Goal: Find specific page/section: Find specific page/section

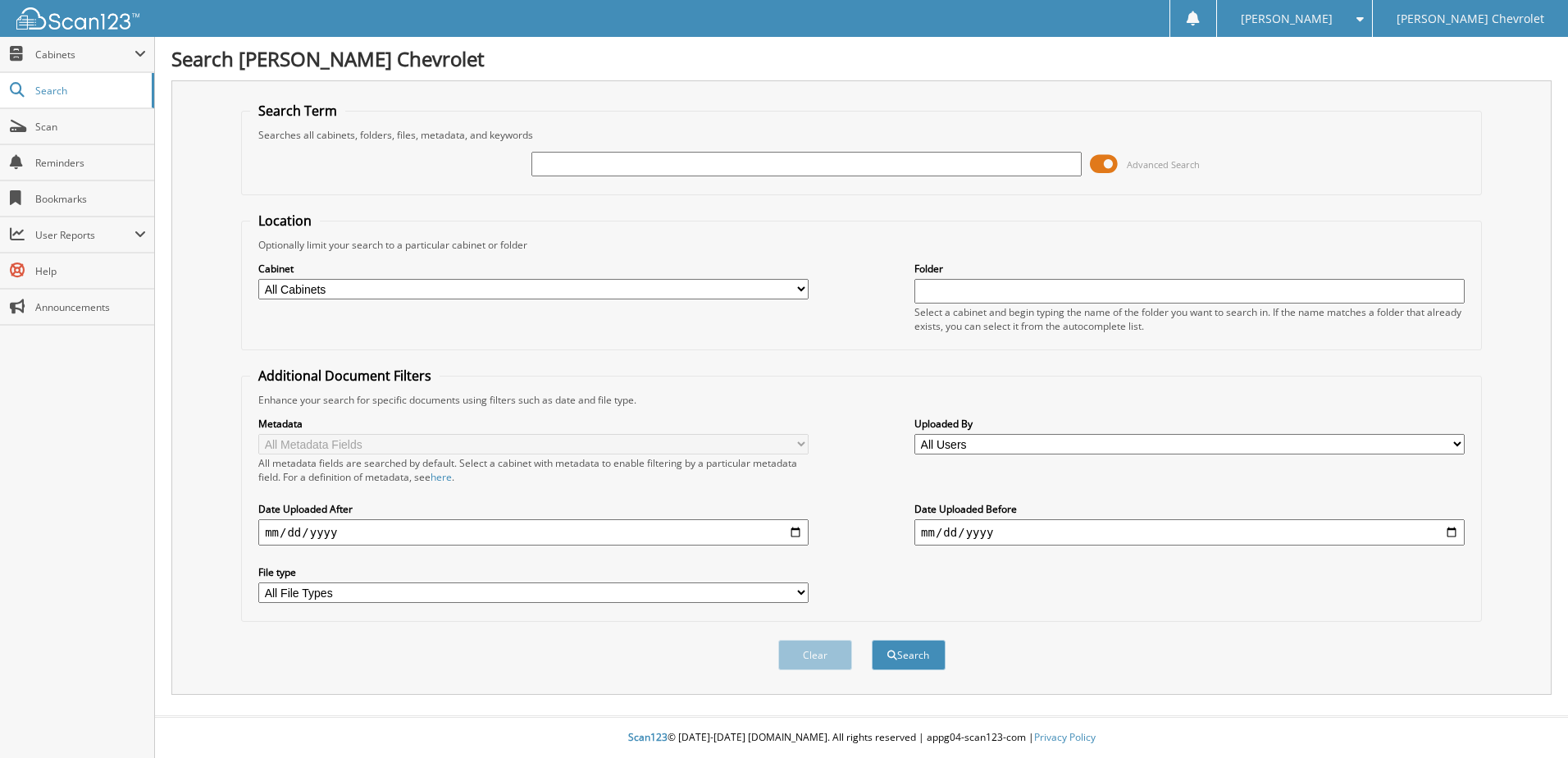
click at [686, 169] on input "text" at bounding box center [806, 163] width 550 height 24
type input "523867"
click at [872, 640] on button "Search" at bounding box center [909, 654] width 74 height 30
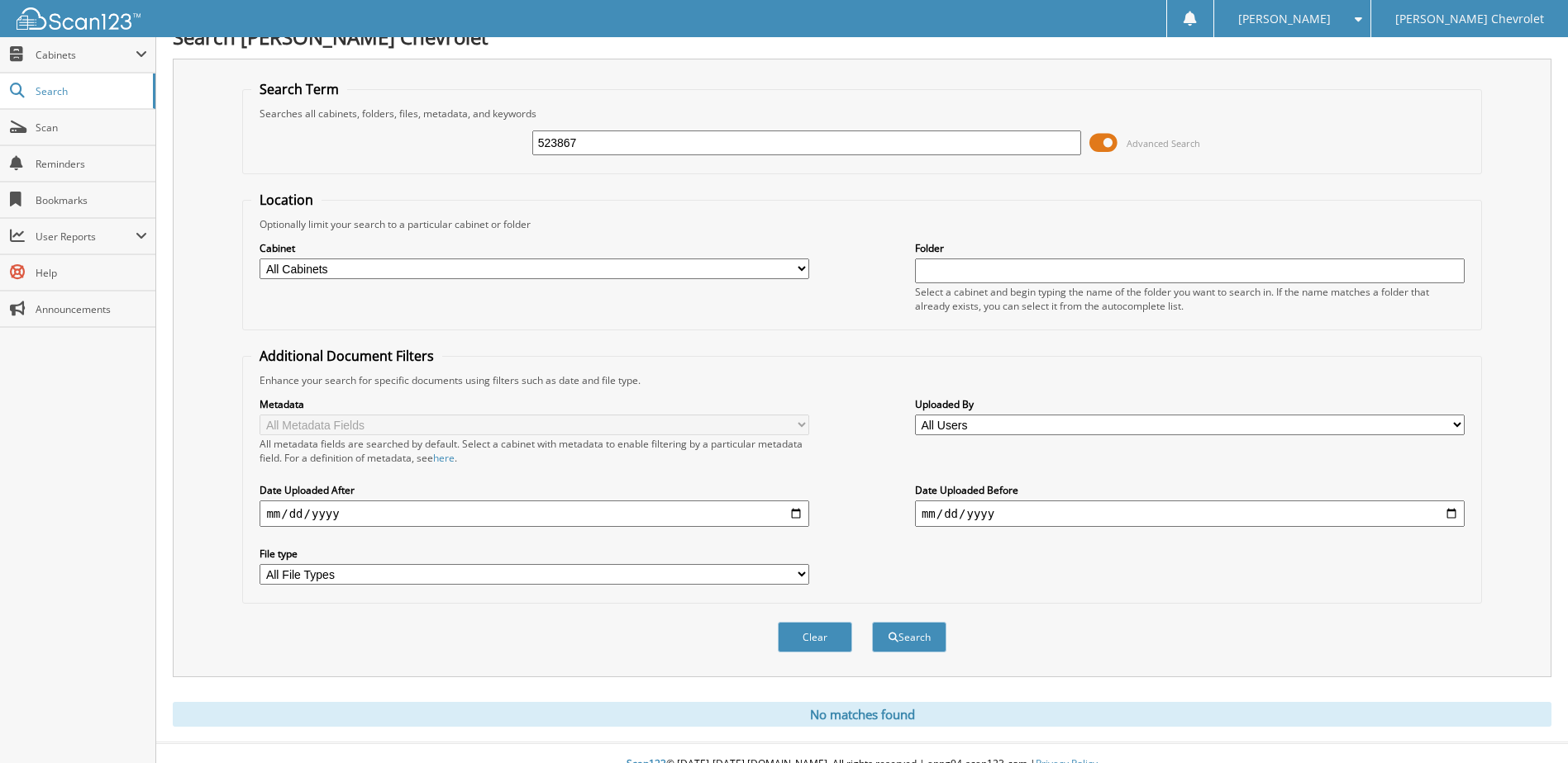
scroll to position [45, 0]
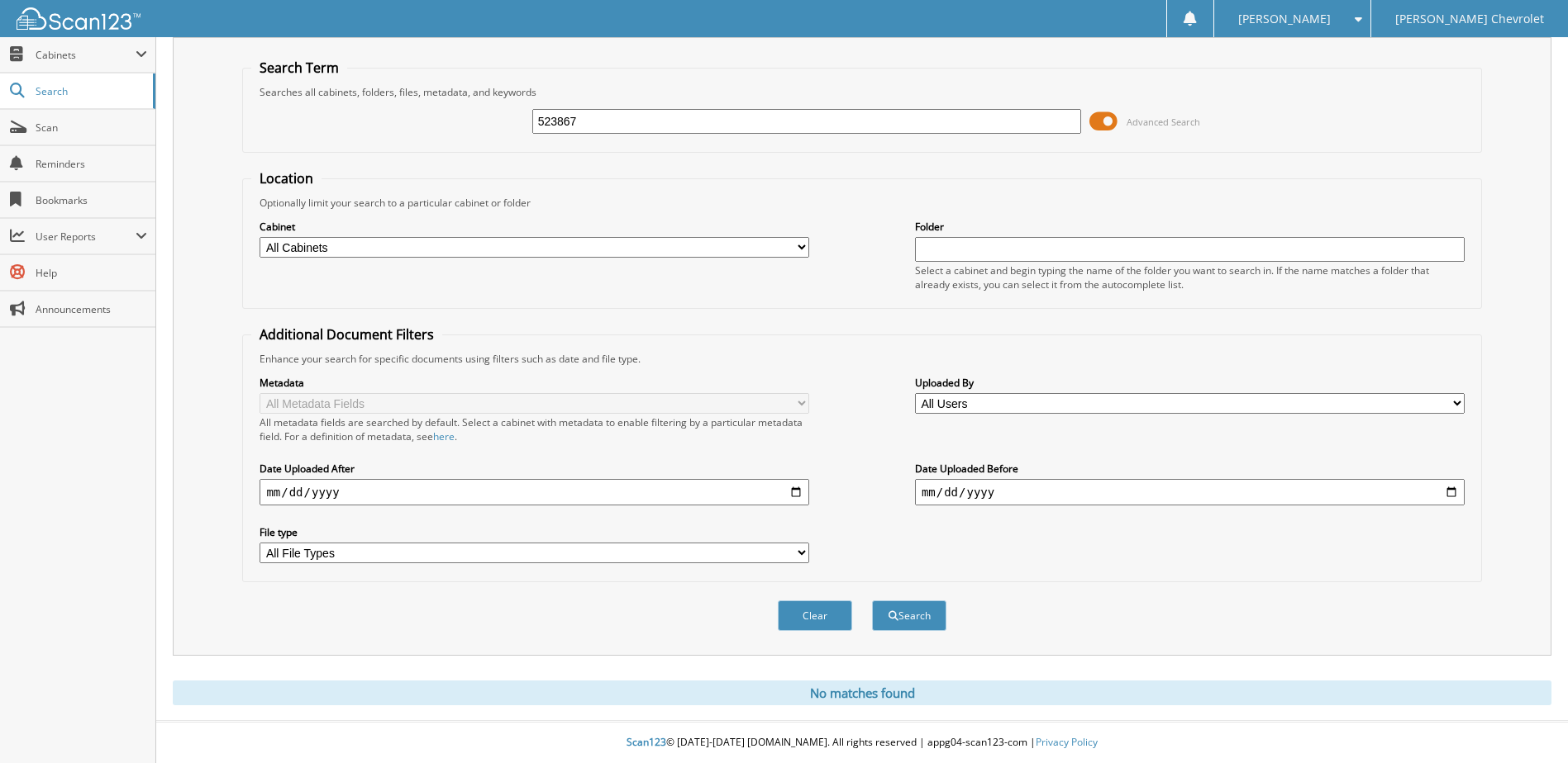
drag, startPoint x: 602, startPoint y: 124, endPoint x: 531, endPoint y: 124, distance: 71.0
click at [536, 124] on input "523867" at bounding box center [806, 121] width 549 height 24
click at [69, 49] on span "Cabinets" at bounding box center [85, 55] width 100 height 14
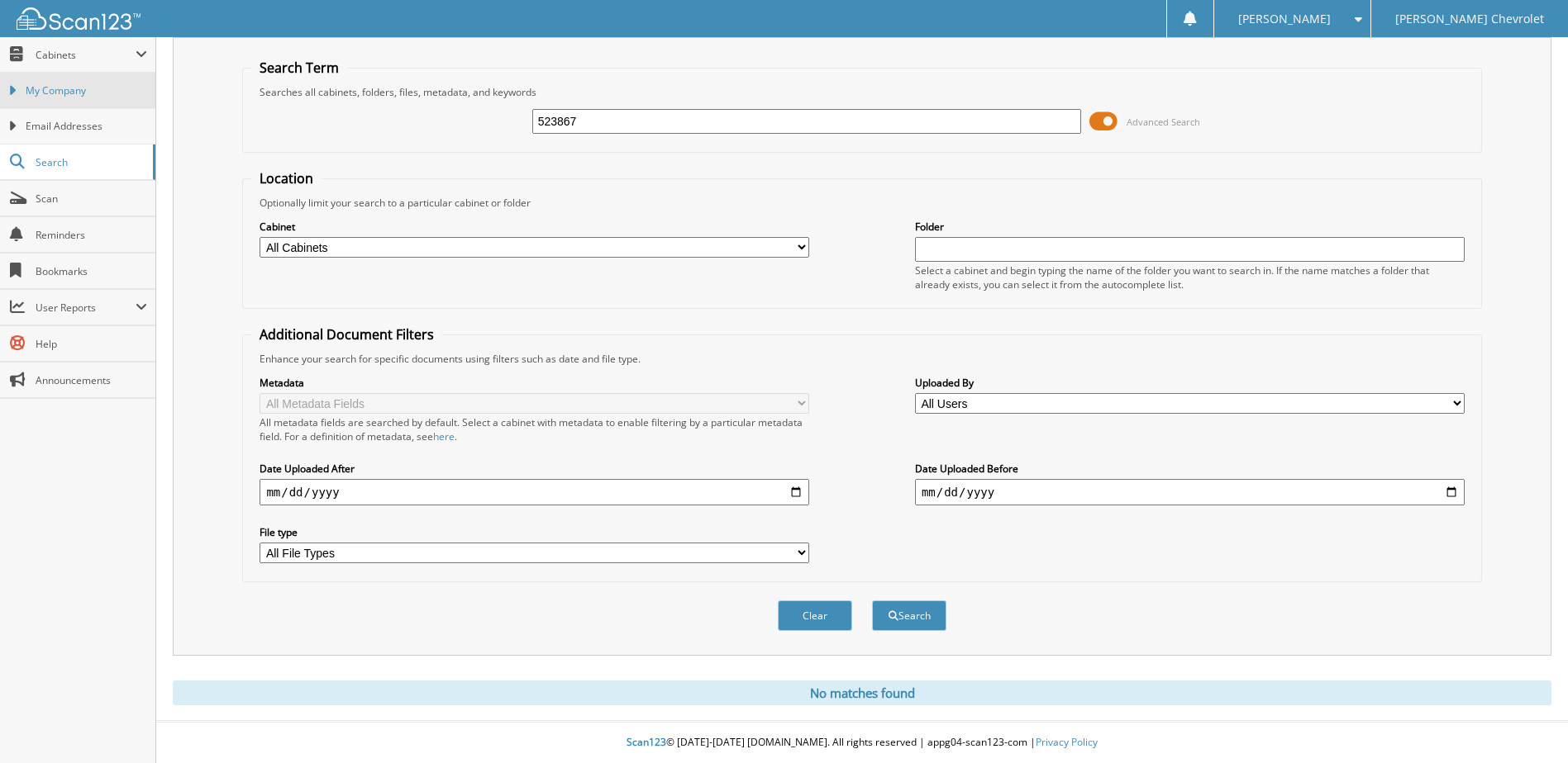
click at [101, 94] on span "My Company" at bounding box center [86, 90] width 121 height 15
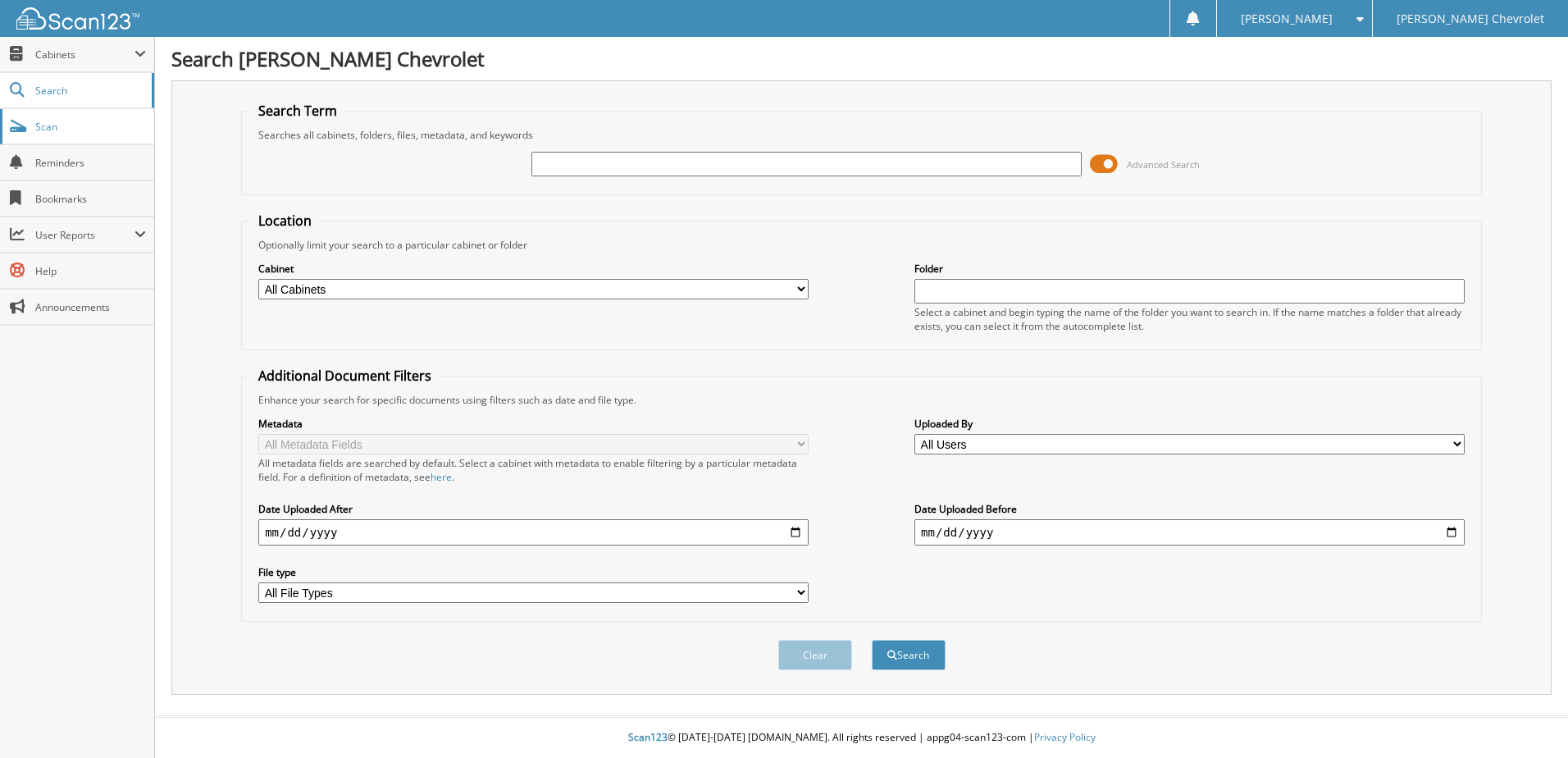
click at [56, 135] on link "Scan" at bounding box center [77, 126] width 154 height 35
